Goal: Task Accomplishment & Management: Complete application form

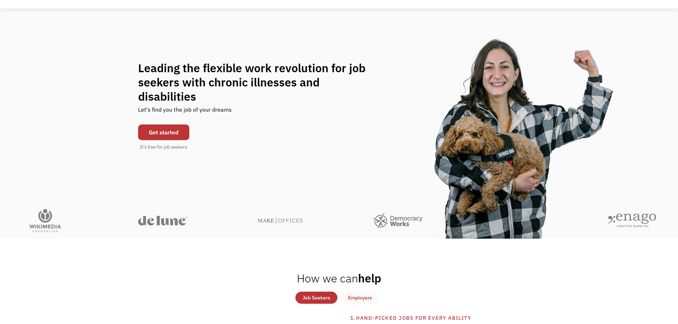
scroll to position [36, 0]
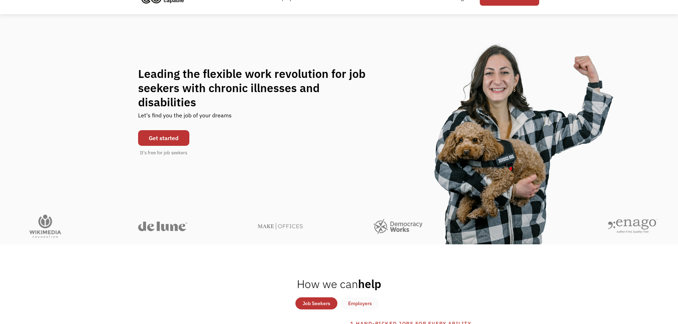
click at [141, 130] on link "Get started" at bounding box center [163, 138] width 51 height 16
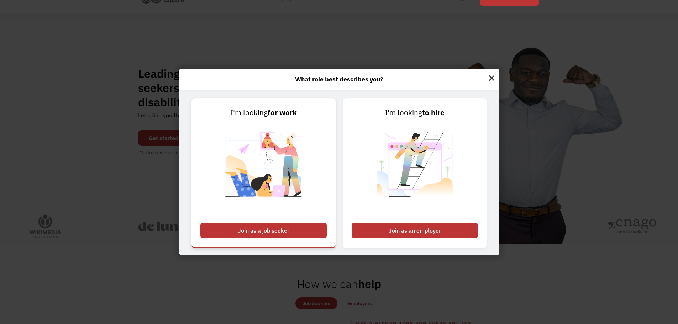
click at [268, 182] on img at bounding box center [263, 168] width 89 height 101
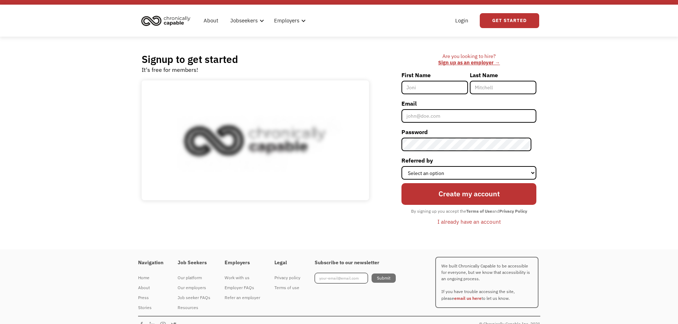
scroll to position [24, 0]
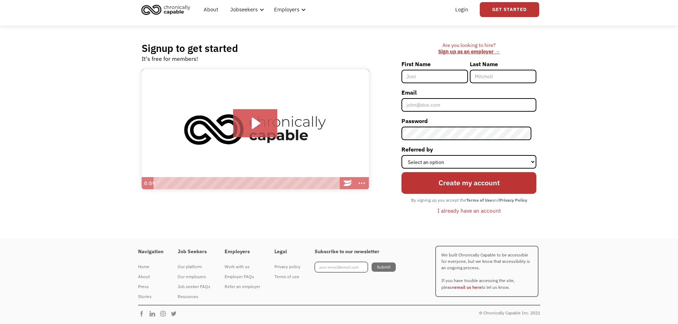
click at [447, 76] on input "First Name" at bounding box center [434, 77] width 67 height 14
type input "[PERSON_NAME]"
click at [510, 72] on input "Last Name" at bounding box center [502, 77] width 67 height 14
type input "Reyes-Perez"
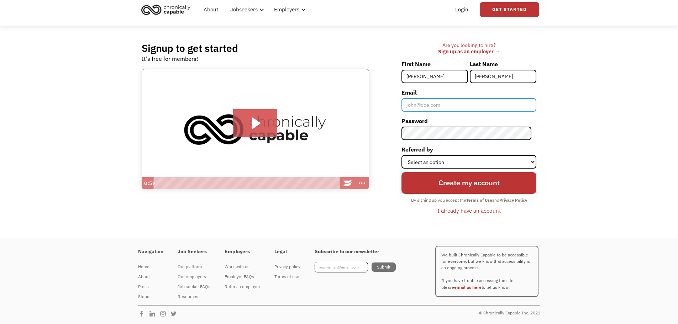
click at [471, 108] on input "Email" at bounding box center [468, 105] width 135 height 14
type input "reyesalexis963@yahoo.com"
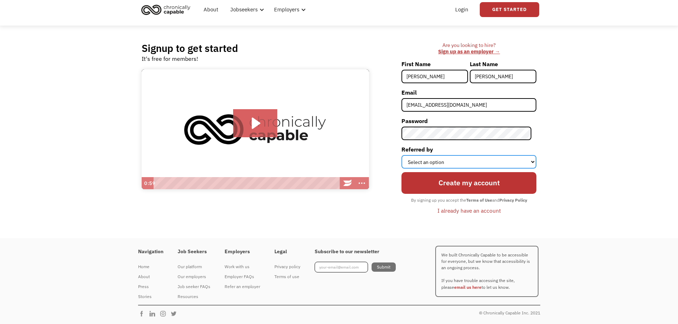
click at [498, 159] on select "Select an option Instagram Facebook Twitter Search Engine News Article Word of …" at bounding box center [468, 162] width 135 height 14
click at [406, 155] on select "Select an option Instagram Facebook Twitter Search Engine News Article Word of …" at bounding box center [468, 162] width 135 height 14
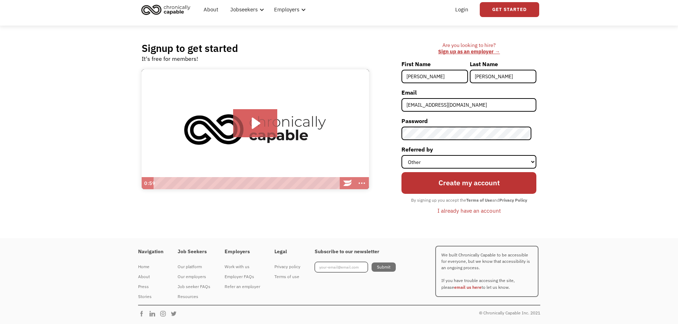
click at [622, 196] on div "Signup to get started It's free for members! Click for sound @keyframes VOLUME_…" at bounding box center [339, 132] width 678 height 213
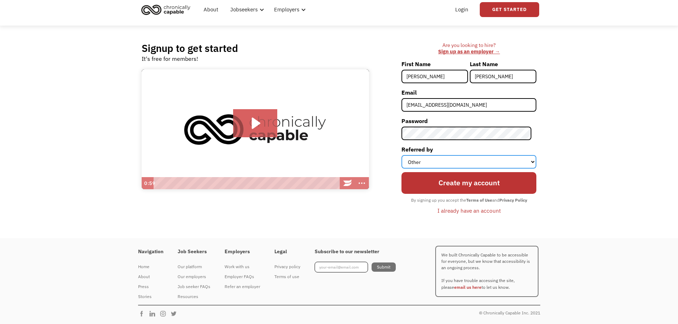
drag, startPoint x: 454, startPoint y: 160, endPoint x: 451, endPoint y: 167, distance: 8.0
click at [455, 160] on select "Select an option Instagram Facebook Twitter Search Engine News Article Word of …" at bounding box center [468, 162] width 135 height 14
select select "Search Engine"
click at [406, 155] on select "Select an option Instagram Facebook Twitter Search Engine News Article Word of …" at bounding box center [468, 162] width 135 height 14
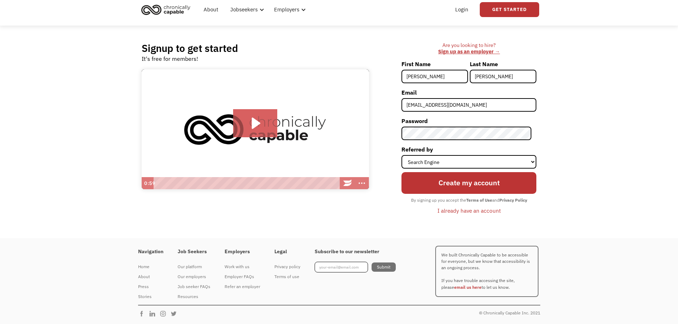
click at [606, 195] on div "Signup to get started It's free for members! Click for sound @keyframes VOLUME_…" at bounding box center [339, 132] width 678 height 213
drag, startPoint x: 596, startPoint y: 143, endPoint x: 532, endPoint y: 165, distance: 68.0
click at [596, 143] on div "Signup to get started It's free for members! Click for sound @keyframes VOLUME_…" at bounding box center [339, 132] width 678 height 213
click at [493, 79] on input "Reyes-Perez" at bounding box center [502, 77] width 67 height 14
type input "Reyes Perez"
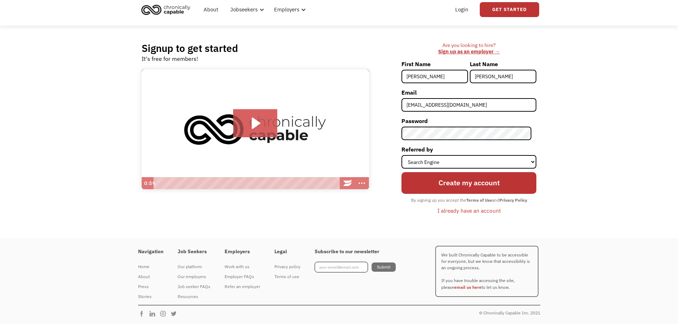
click at [587, 138] on div "Signup to get started It's free for members! Click for sound @keyframes VOLUME_…" at bounding box center [339, 132] width 678 height 213
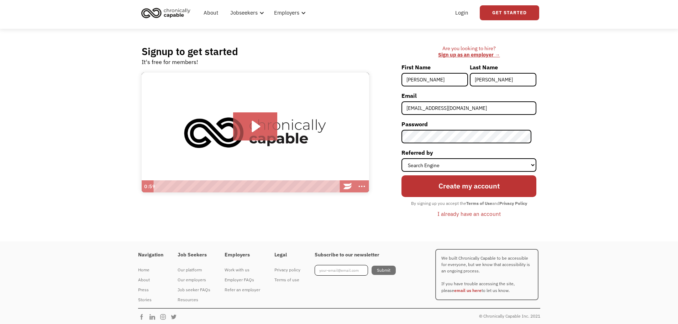
scroll to position [0, 0]
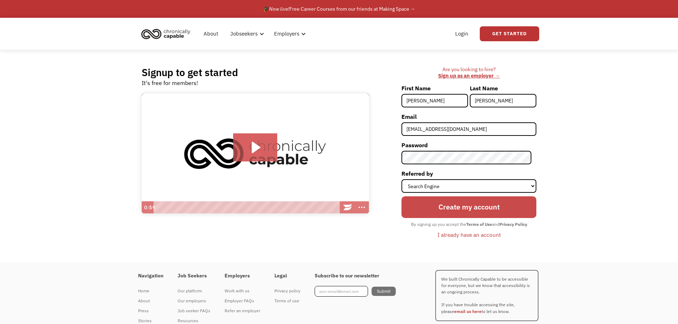
click at [457, 203] on input "Create my account" at bounding box center [468, 206] width 135 height 21
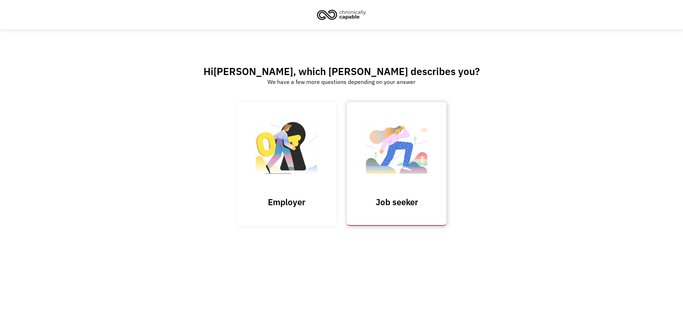
click at [377, 174] on img at bounding box center [396, 150] width 71 height 69
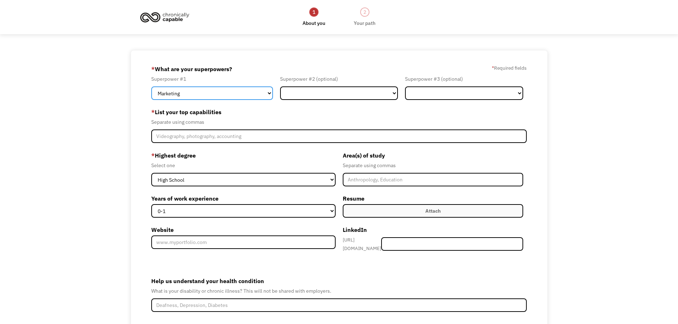
click at [187, 91] on select "Marketing Human Resources Finance Technology Operations Sales Industrial & Manu…" at bounding box center [212, 93] width 122 height 14
